Goal: Information Seeking & Learning: Learn about a topic

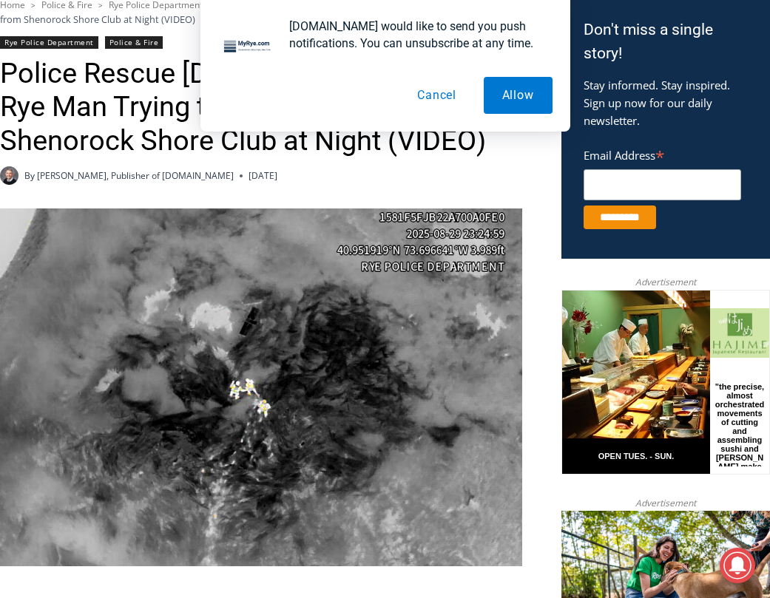
scroll to position [417, 0]
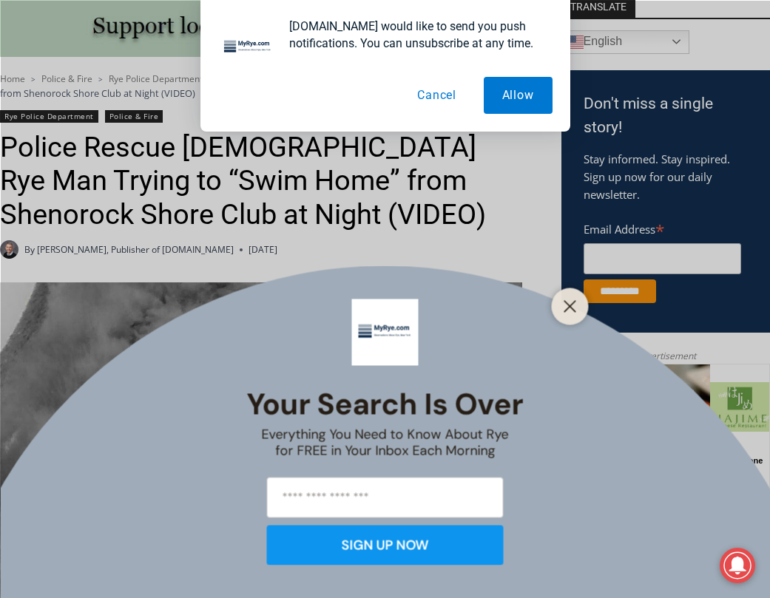
click at [443, 93] on button "Cancel" at bounding box center [436, 95] width 76 height 37
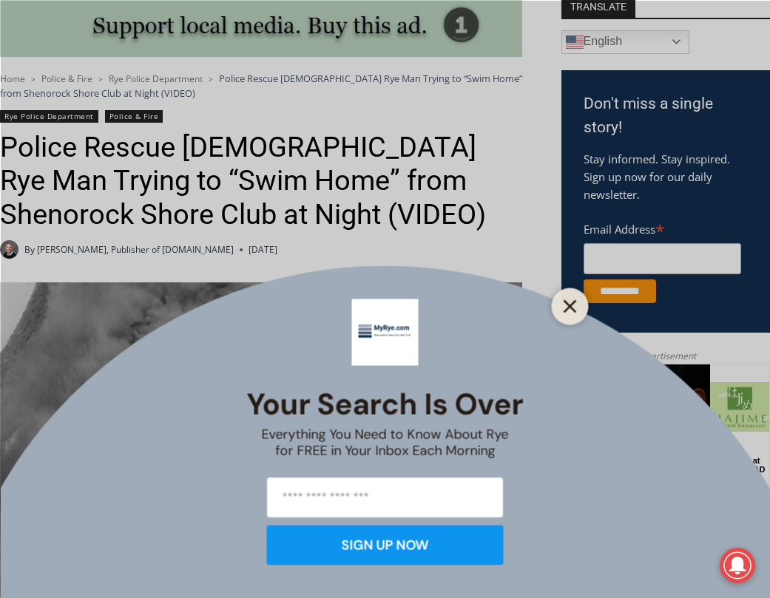
click at [577, 306] on button "Close" at bounding box center [570, 306] width 21 height 21
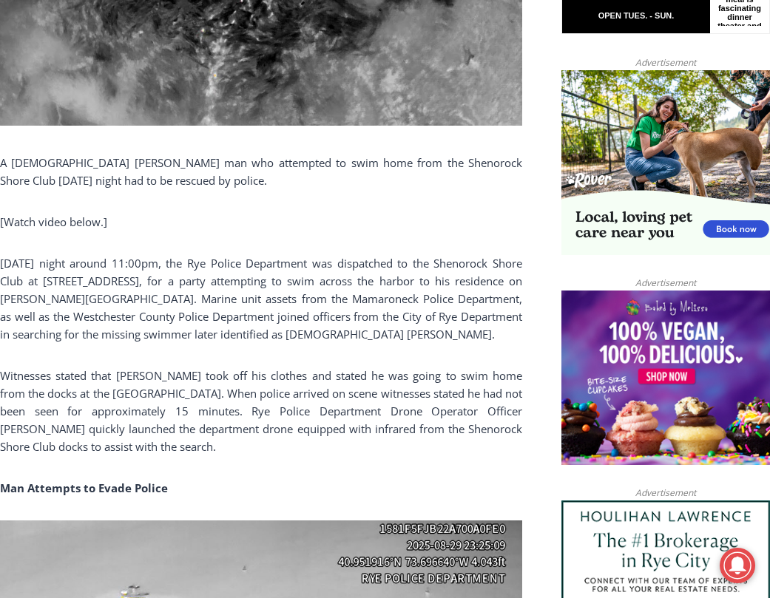
scroll to position [934, 0]
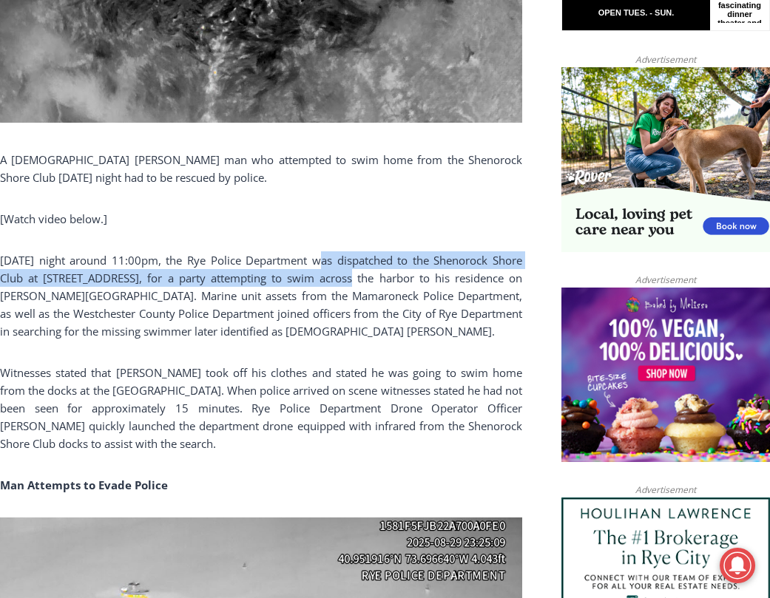
drag, startPoint x: 308, startPoint y: 260, endPoint x: 316, endPoint y: 274, distance: 15.9
click at [316, 274] on p "[DATE] night around 11:00pm, the Rye Police Department was dispatched to the Sh…" at bounding box center [261, 295] width 522 height 89
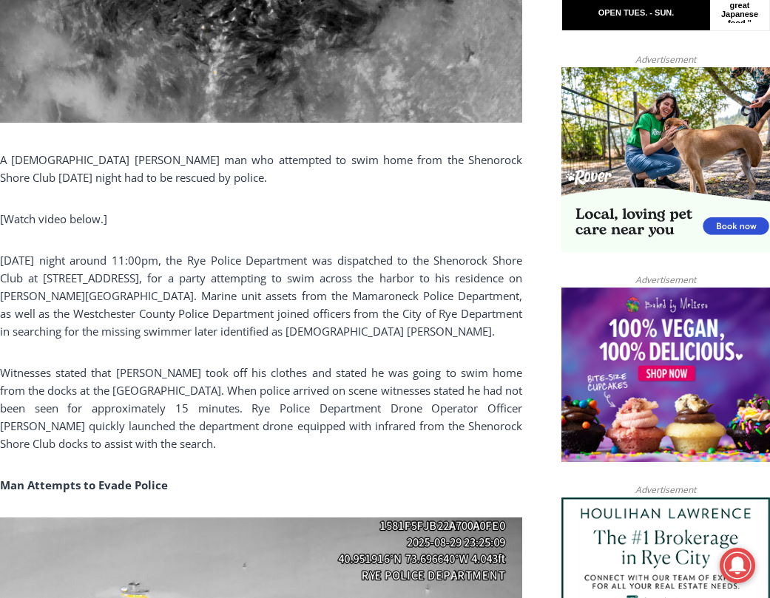
click at [365, 291] on p "[DATE] night around 11:00pm, the Rye Police Department was dispatched to the Sh…" at bounding box center [261, 295] width 522 height 89
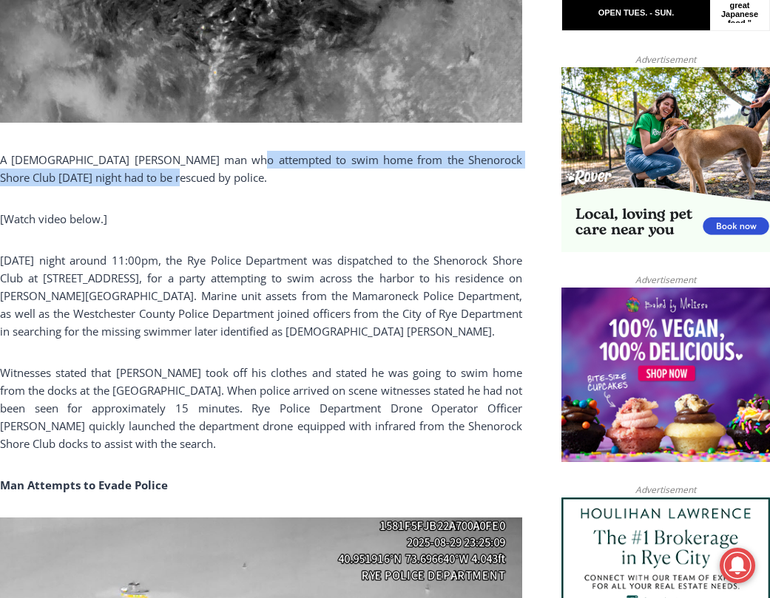
drag, startPoint x: 236, startPoint y: 161, endPoint x: 244, endPoint y: 177, distance: 17.5
click at [244, 177] on p "A [DEMOGRAPHIC_DATA] [PERSON_NAME] man who attempted to swim home from the Shen…" at bounding box center [261, 168] width 522 height 35
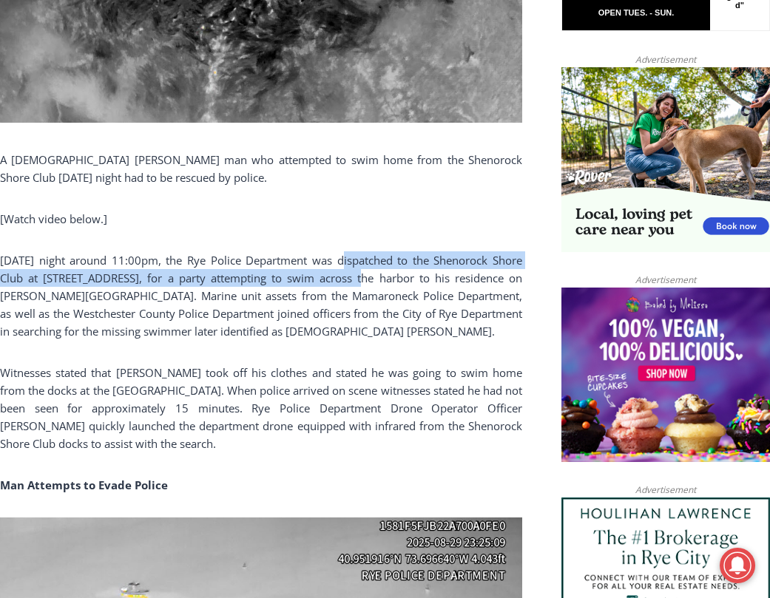
drag, startPoint x: 332, startPoint y: 262, endPoint x: 327, endPoint y: 287, distance: 25.7
click at [327, 287] on p "[DATE] night around 11:00pm, the Rye Police Department was dispatched to the Sh…" at bounding box center [261, 295] width 522 height 89
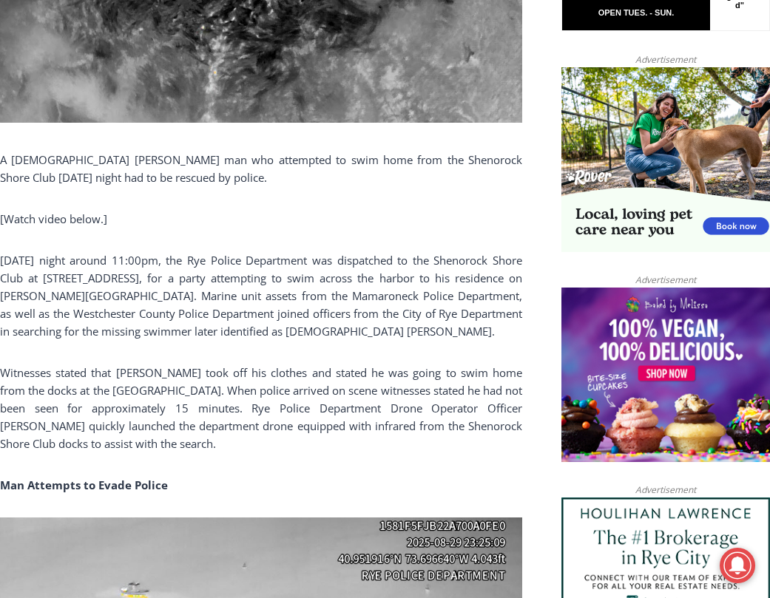
click at [333, 302] on p "[DATE] night around 11:00pm, the Rye Police Department was dispatched to the Sh…" at bounding box center [261, 295] width 522 height 89
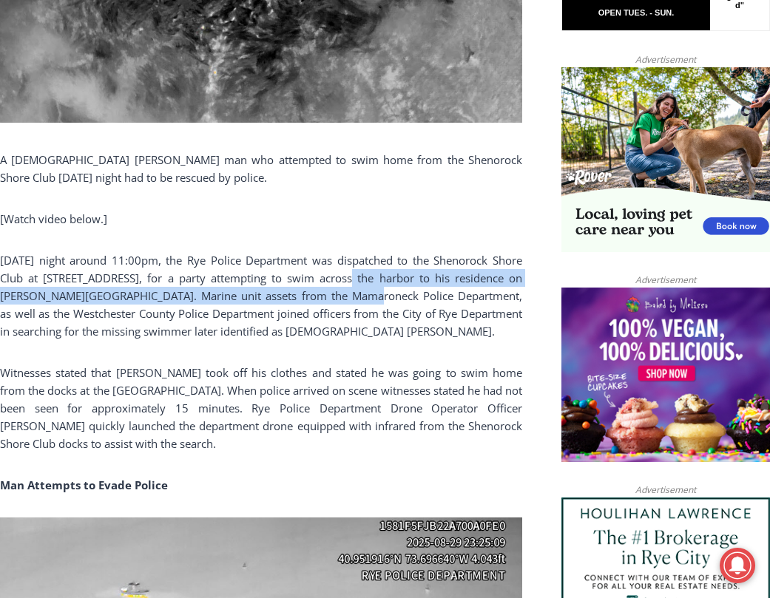
drag, startPoint x: 313, startPoint y: 275, endPoint x: 310, endPoint y: 302, distance: 27.6
click at [310, 302] on p "[DATE] night around 11:00pm, the Rye Police Department was dispatched to the Sh…" at bounding box center [261, 295] width 522 height 89
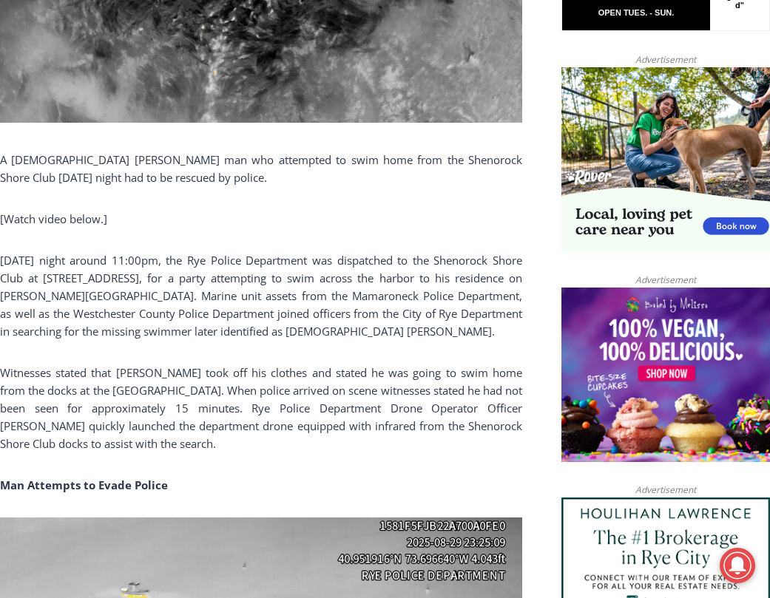
click at [378, 316] on p "[DATE] night around 11:00pm, the Rye Police Department was dispatched to the Sh…" at bounding box center [261, 295] width 522 height 89
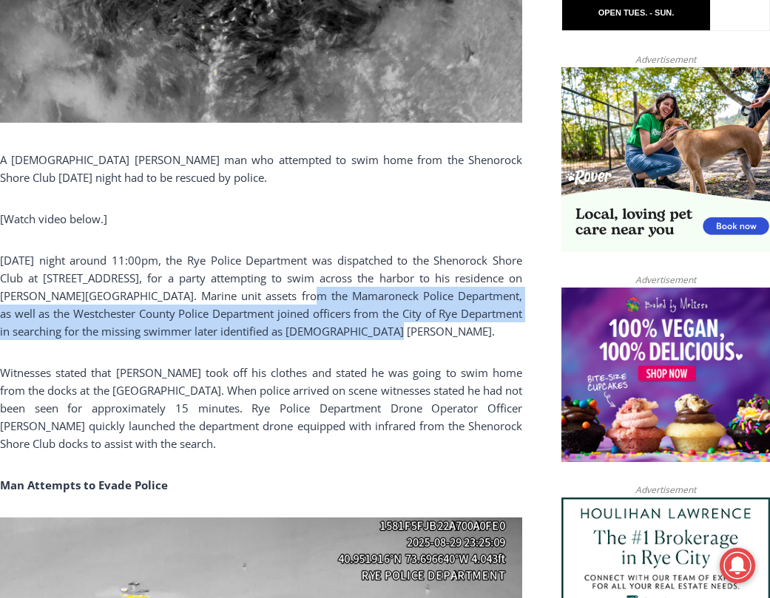
drag, startPoint x: 382, startPoint y: 340, endPoint x: 254, endPoint y: 293, distance: 136.4
click at [254, 293] on p "[DATE] night around 11:00pm, the Rye Police Department was dispatched to the Sh…" at bounding box center [261, 295] width 522 height 89
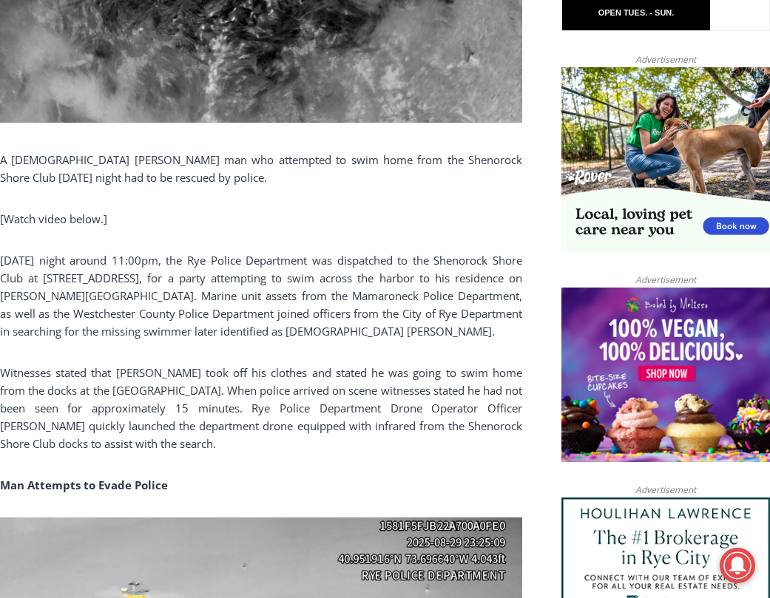
click at [184, 279] on p "[DATE] night around 11:00pm, the Rye Police Department was dispatched to the Sh…" at bounding box center [261, 295] width 522 height 89
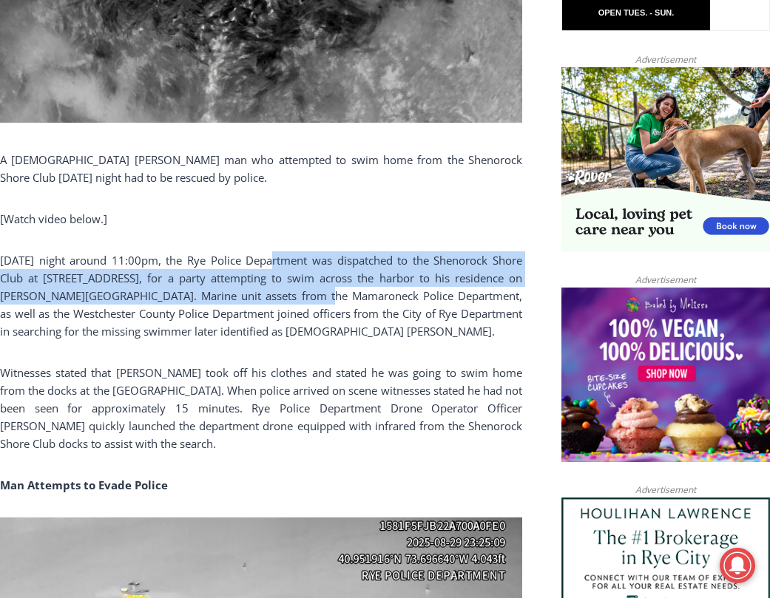
drag, startPoint x: 256, startPoint y: 263, endPoint x: 271, endPoint y: 296, distance: 36.0
click at [271, 296] on p "[DATE] night around 11:00pm, the Rye Police Department was dispatched to the Sh…" at bounding box center [261, 295] width 522 height 89
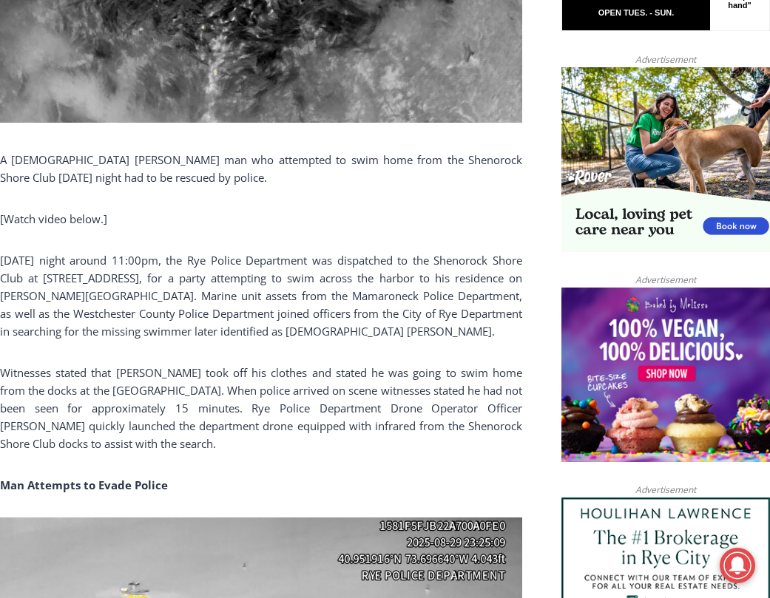
click at [349, 315] on p "[DATE] night around 11:00pm, the Rye Police Department was dispatched to the Sh…" at bounding box center [261, 295] width 522 height 89
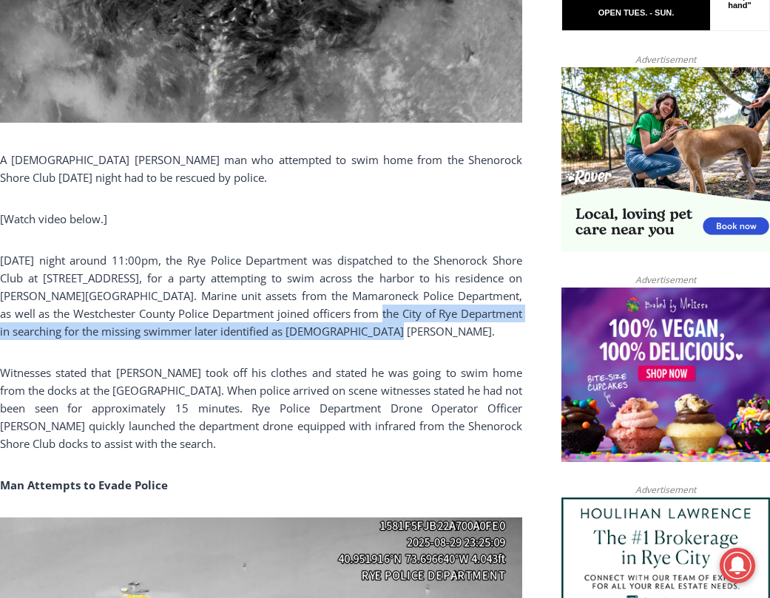
drag, startPoint x: 369, startPoint y: 327, endPoint x: 319, endPoint y: 311, distance: 51.9
click at [319, 311] on p "[DATE] night around 11:00pm, the Rye Police Department was dispatched to the Sh…" at bounding box center [261, 295] width 522 height 89
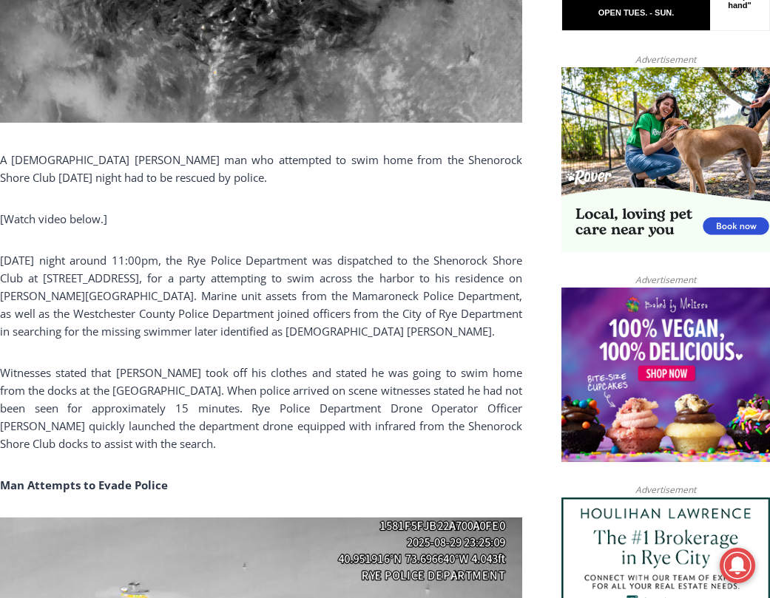
click at [234, 299] on p "[DATE] night around 11:00pm, the Rye Police Department was dispatched to the Sh…" at bounding box center [261, 295] width 522 height 89
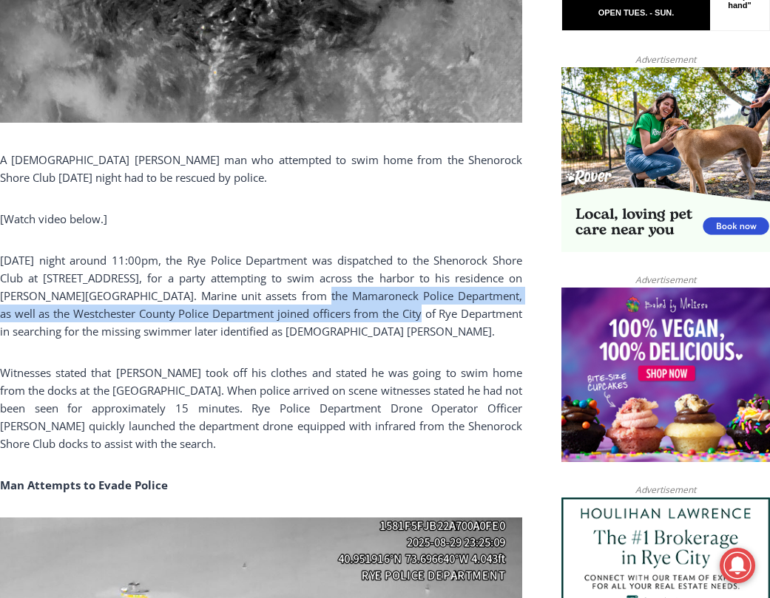
drag, startPoint x: 268, startPoint y: 293, endPoint x: 371, endPoint y: 310, distance: 104.1
click at [371, 310] on p "[DATE] night around 11:00pm, the Rye Police Department was dispatched to the Sh…" at bounding box center [261, 295] width 522 height 89
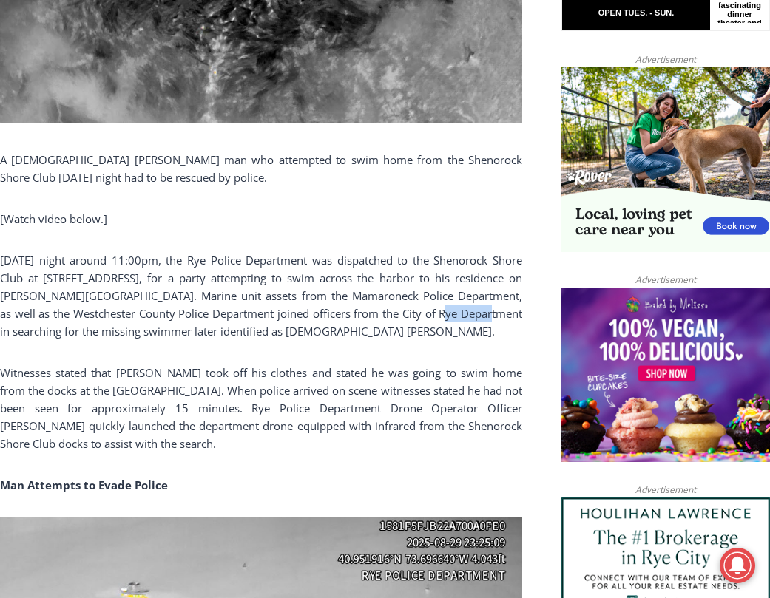
drag, startPoint x: 415, startPoint y: 316, endPoint x: 446, endPoint y: 319, distance: 31.2
click at [446, 319] on p "[DATE] night around 11:00pm, the Rye Police Department was dispatched to the Sh…" at bounding box center [261, 295] width 522 height 89
click at [220, 317] on p "[DATE] night around 11:00pm, the Rye Police Department was dispatched to the Sh…" at bounding box center [261, 295] width 522 height 89
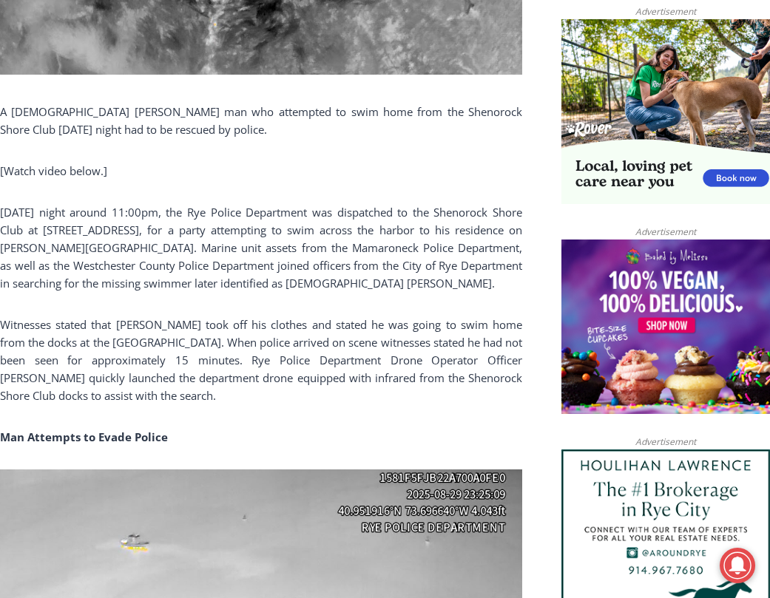
scroll to position [1008, 0]
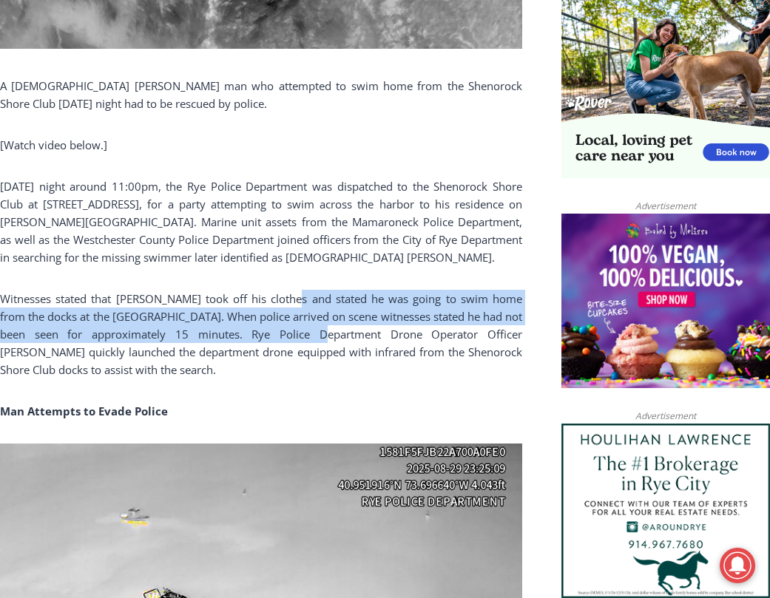
drag, startPoint x: 282, startPoint y: 300, endPoint x: 282, endPoint y: 330, distance: 29.6
click at [282, 330] on p "Witnesses stated that [PERSON_NAME] took off his clothes and stated he was goin…" at bounding box center [261, 334] width 522 height 89
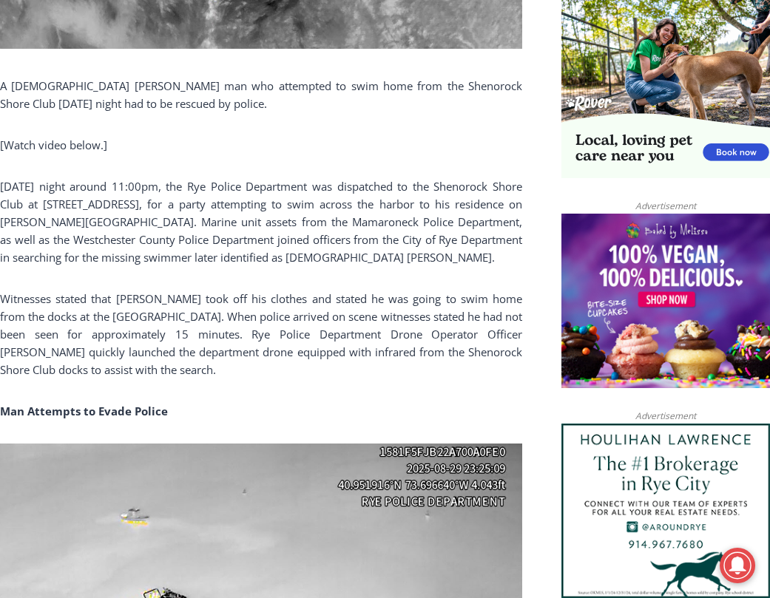
click at [265, 369] on p "Witnesses stated that [PERSON_NAME] took off his clothes and stated he was goin…" at bounding box center [261, 334] width 522 height 89
drag, startPoint x: 243, startPoint y: 350, endPoint x: 242, endPoint y: 343, distance: 7.4
click at [242, 343] on p "Witnesses stated that [PERSON_NAME] took off his clothes and stated he was goin…" at bounding box center [261, 334] width 522 height 89
click at [201, 330] on p "Witnesses stated that [PERSON_NAME] took off his clothes and stated he was goin…" at bounding box center [261, 334] width 522 height 89
drag, startPoint x: 234, startPoint y: 330, endPoint x: 293, endPoint y: 336, distance: 59.4
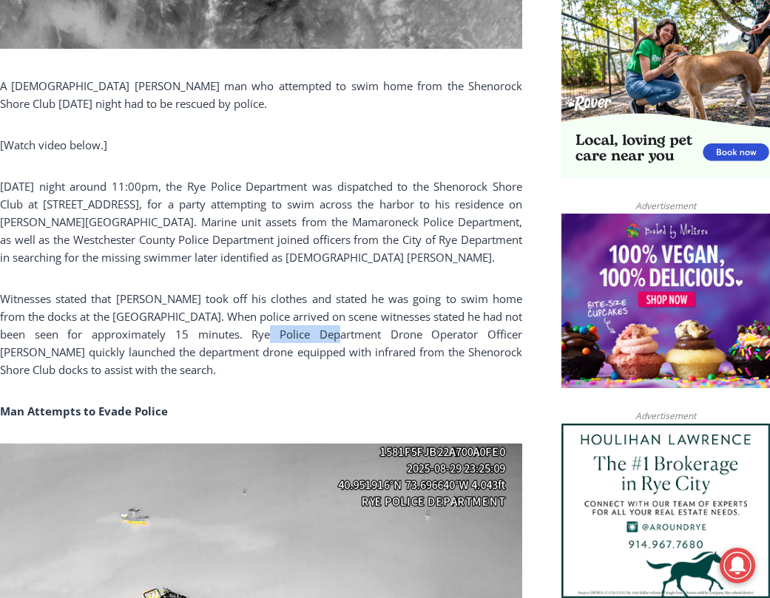
click at [293, 336] on p "Witnesses stated that [PERSON_NAME] took off his clothes and stated he was goin…" at bounding box center [261, 334] width 522 height 89
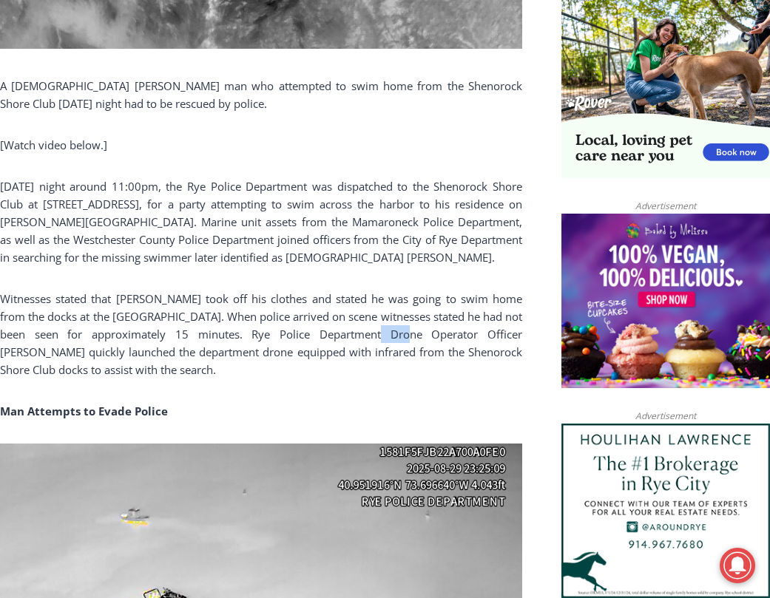
drag, startPoint x: 345, startPoint y: 336, endPoint x: 358, endPoint y: 336, distance: 12.6
click at [358, 336] on p "Witnesses stated that [PERSON_NAME] took off his clothes and stated he was goin…" at bounding box center [261, 334] width 522 height 89
click at [302, 353] on p "Witnesses stated that [PERSON_NAME] took off his clothes and stated he was goin…" at bounding box center [261, 334] width 522 height 89
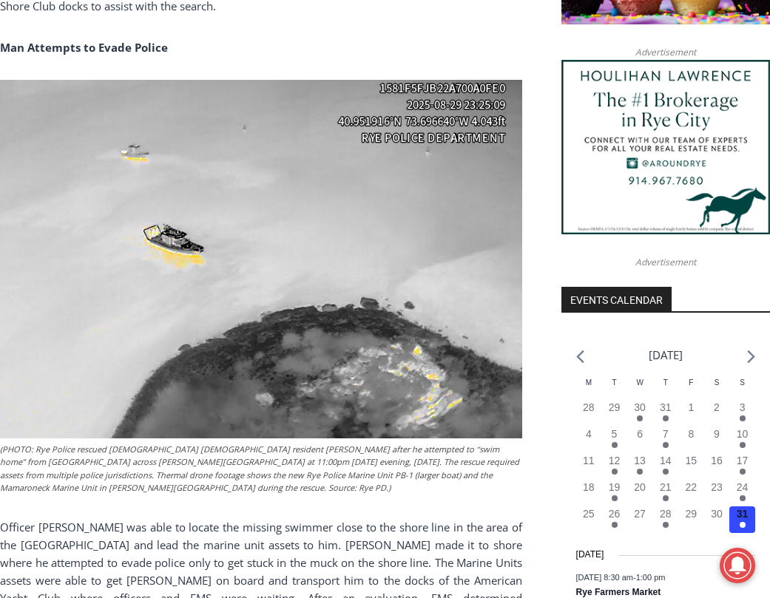
scroll to position [1452, 0]
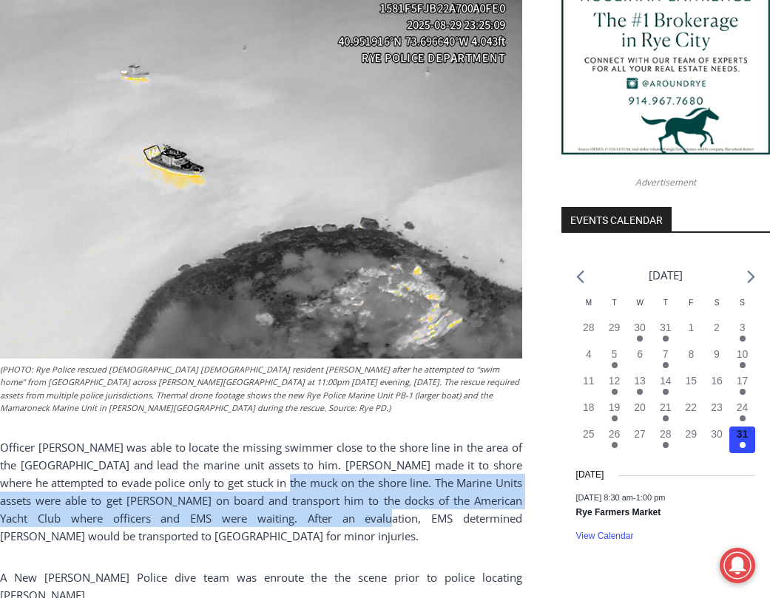
drag, startPoint x: 266, startPoint y: 482, endPoint x: 265, endPoint y: 514, distance: 31.8
click at [265, 514] on p "Officer [PERSON_NAME] was able to locate the missing swimmer close to the shore…" at bounding box center [261, 491] width 522 height 106
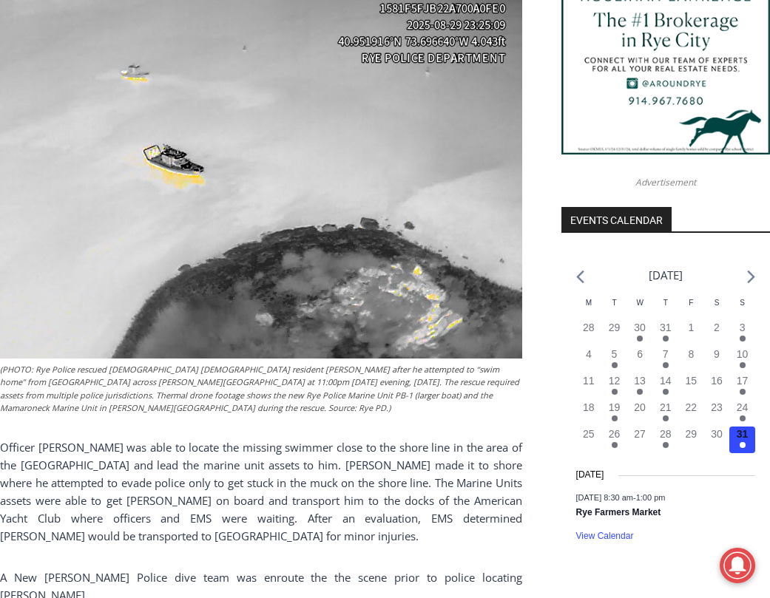
click at [309, 520] on p "Officer [PERSON_NAME] was able to locate the missing swimmer close to the shore…" at bounding box center [261, 491] width 522 height 106
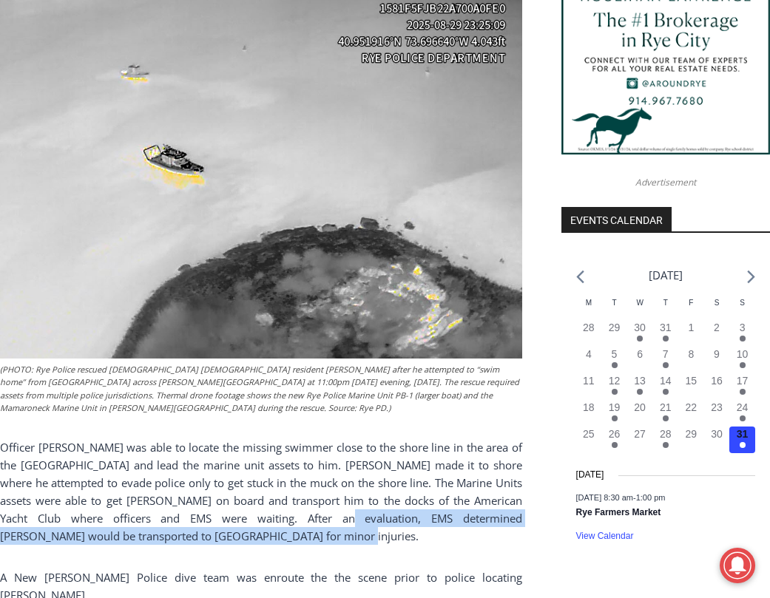
click at [239, 511] on p "Officer [PERSON_NAME] was able to locate the missing swimmer close to the shore…" at bounding box center [261, 491] width 522 height 106
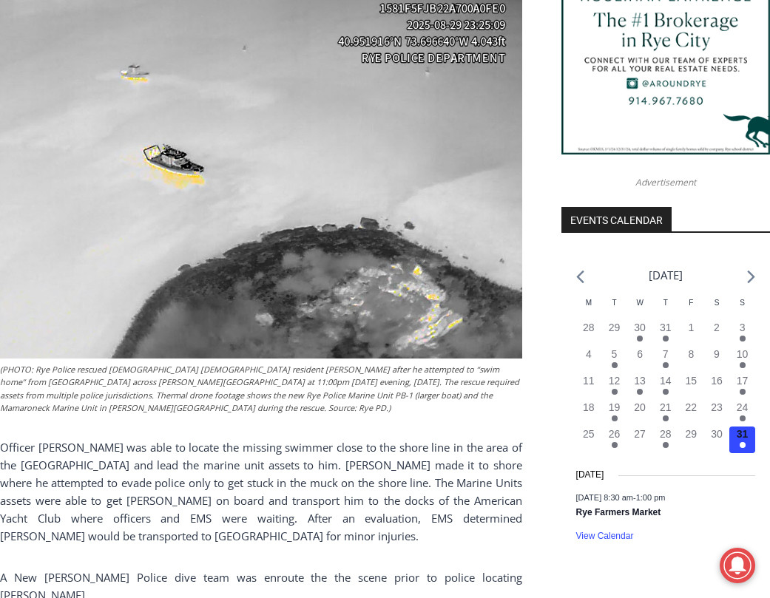
click at [185, 507] on p "Officer [PERSON_NAME] was able to locate the missing swimmer close to the shore…" at bounding box center [261, 491] width 522 height 106
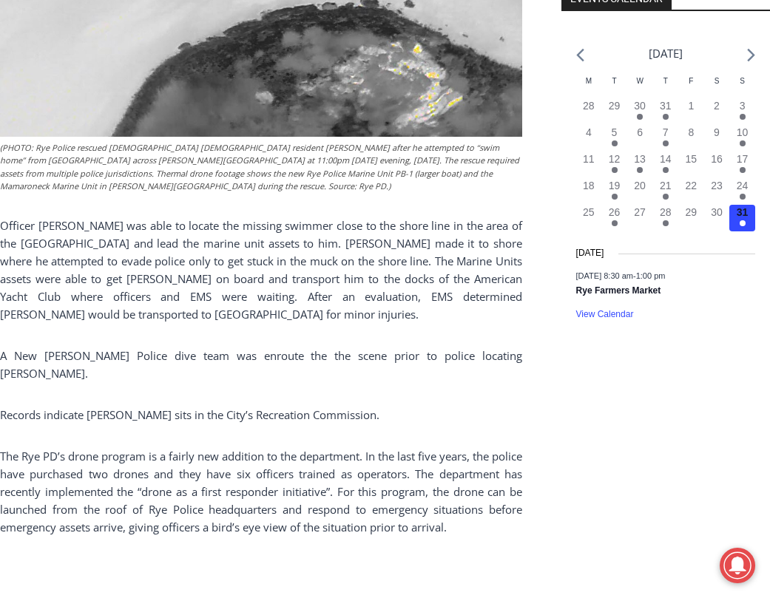
scroll to position [1747, 0]
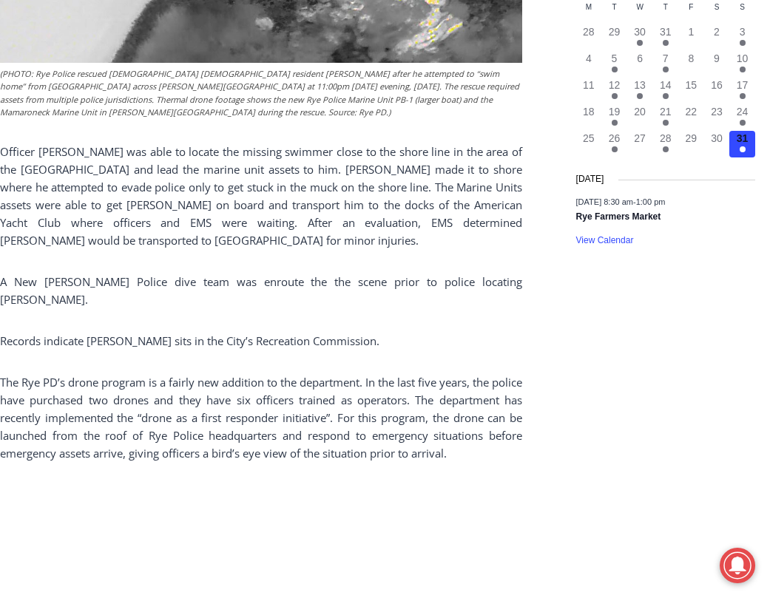
click at [361, 291] on p "A New [PERSON_NAME] Police dive team was enroute the the scene prior to police …" at bounding box center [261, 290] width 522 height 35
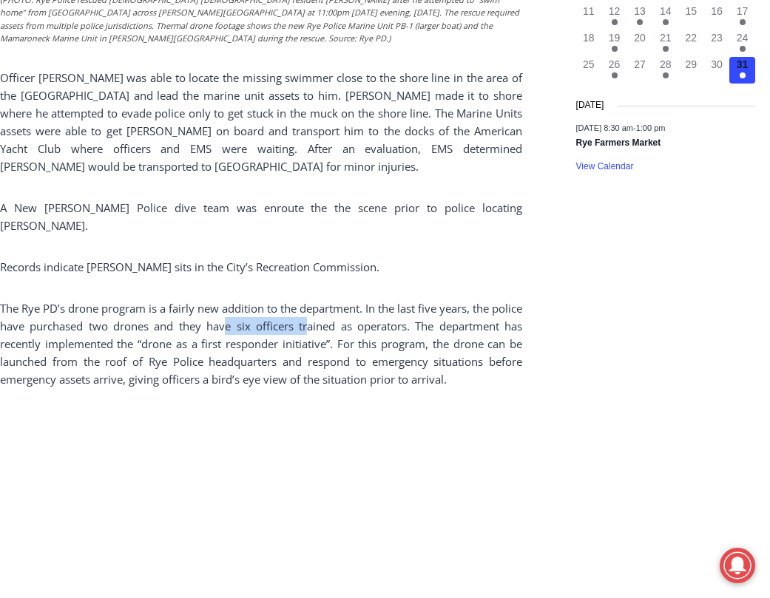
drag, startPoint x: 254, startPoint y: 312, endPoint x: 330, endPoint y: 312, distance: 75.4
click at [330, 312] on p "The Rye PD’s drone program is a fairly new addition to the department. In the l…" at bounding box center [261, 343] width 522 height 89
click at [399, 312] on p "The Rye PD’s drone program is a fairly new addition to the department. In the l…" at bounding box center [261, 343] width 522 height 89
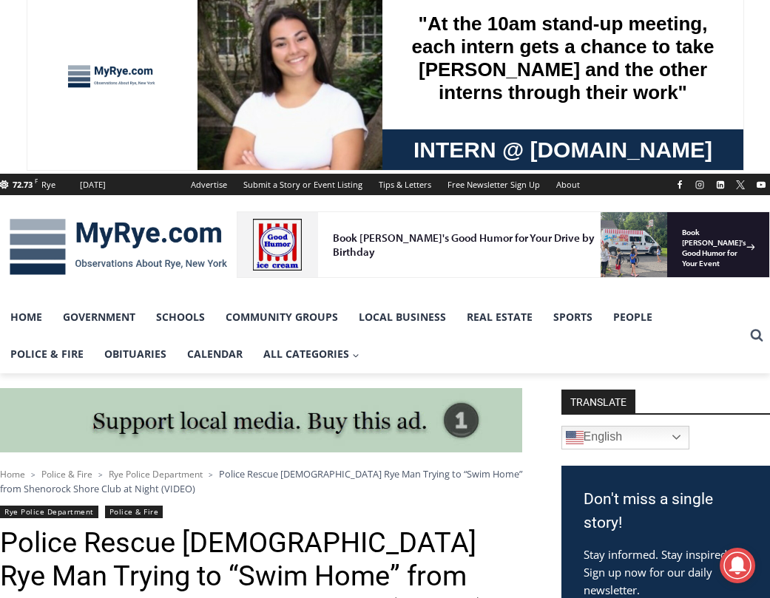
scroll to position [0, 0]
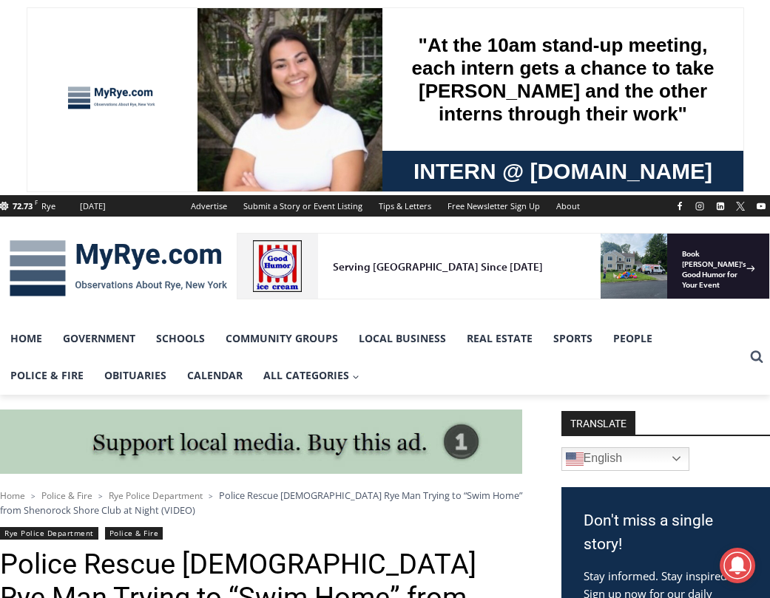
click at [135, 257] on img at bounding box center [118, 268] width 237 height 77
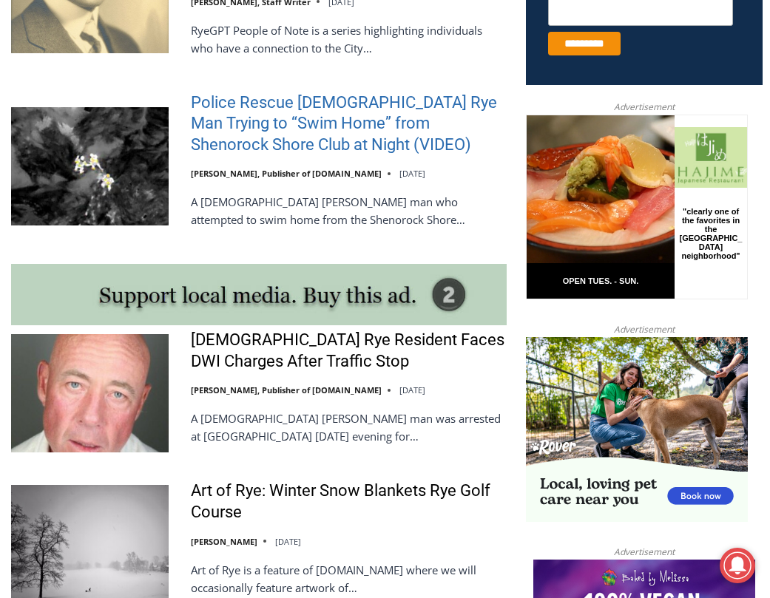
scroll to position [1109, 0]
